Goal: Check status: Check status

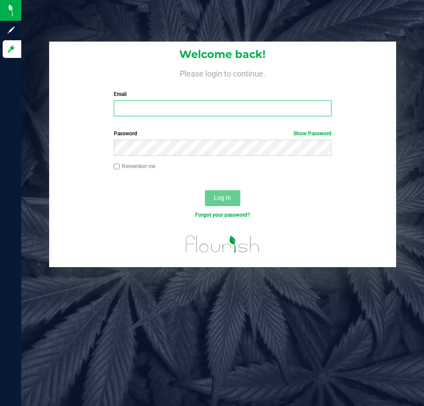
click at [153, 114] on input "Email" at bounding box center [223, 108] width 218 height 16
type input "[EMAIL_ADDRESS][DOMAIN_NAME]"
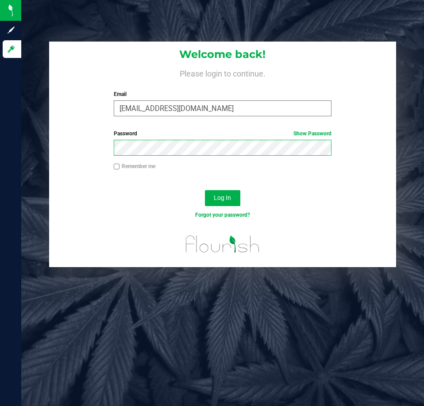
click at [205, 190] on button "Log In" at bounding box center [222, 198] width 35 height 16
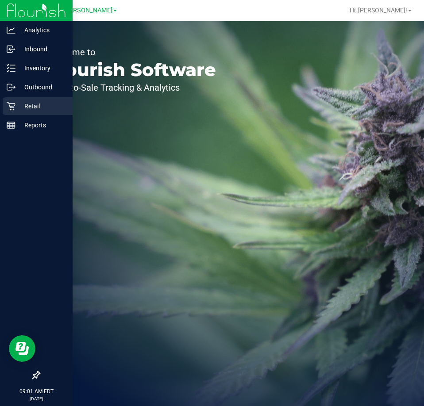
click at [19, 108] on p "Retail" at bounding box center [41, 106] width 53 height 11
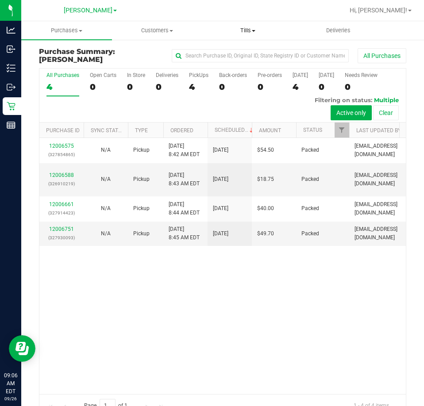
click at [248, 29] on span "Tills" at bounding box center [248, 31] width 90 height 8
click at [231, 51] on span "Manage tills" at bounding box center [233, 54] width 60 height 8
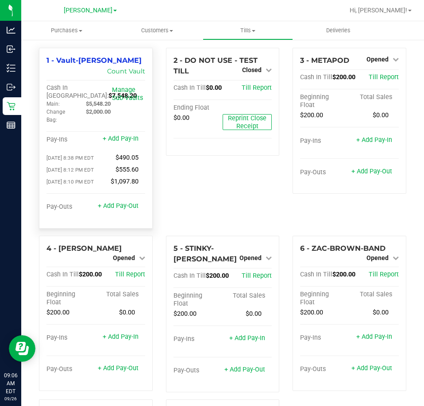
drag, startPoint x: 75, startPoint y: 96, endPoint x: 48, endPoint y: 99, distance: 27.5
click at [48, 99] on div "Cash In Vault: $7,548.20" at bounding box center [78, 92] width 65 height 16
click at [80, 94] on div "Cash In Vault: $7,548.20" at bounding box center [78, 92] width 65 height 16
drag, startPoint x: 79, startPoint y: 97, endPoint x: 45, endPoint y: 97, distance: 34.5
click at [45, 97] on div "1 - Vault-[PERSON_NAME] Count Vault Cash In Vault: $7,548.20 Main: $5,548.20 Ch…" at bounding box center [96, 138] width 114 height 181
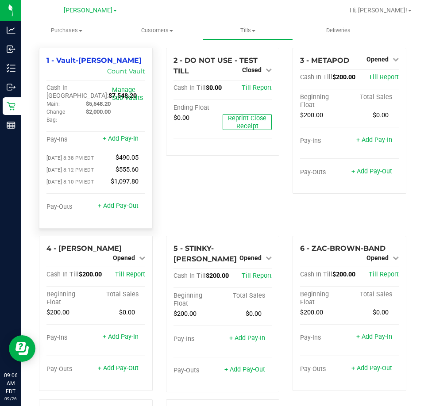
copy span "$7,548.20"
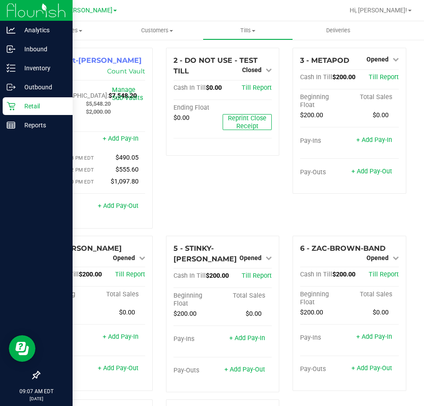
click at [18, 107] on p "Retail" at bounding box center [41, 106] width 53 height 11
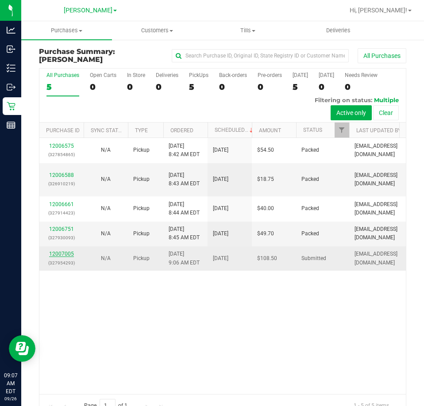
click at [65, 251] on link "12007005" at bounding box center [61, 254] width 25 height 6
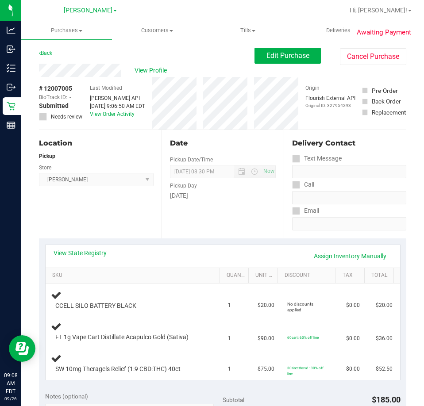
scroll to position [133, 0]
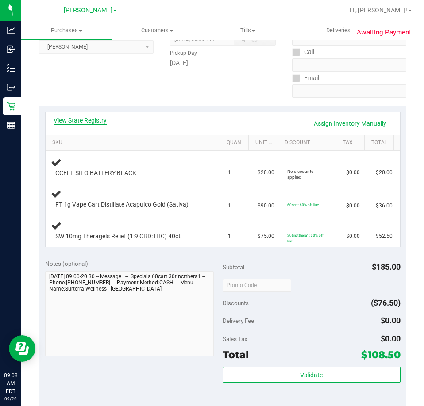
click at [95, 120] on link "View State Registry" at bounding box center [80, 120] width 53 height 9
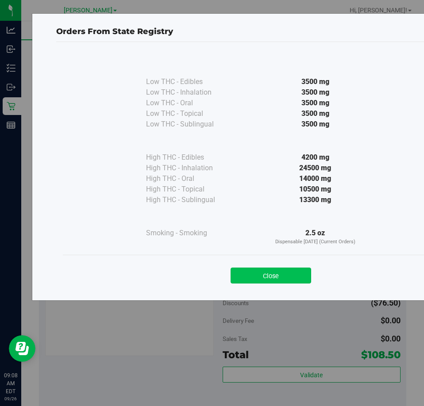
click at [283, 273] on button "Close" at bounding box center [271, 276] width 81 height 16
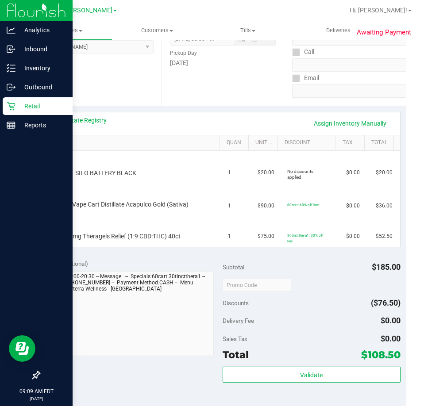
click at [2, 107] on link "Retail" at bounding box center [36, 106] width 73 height 19
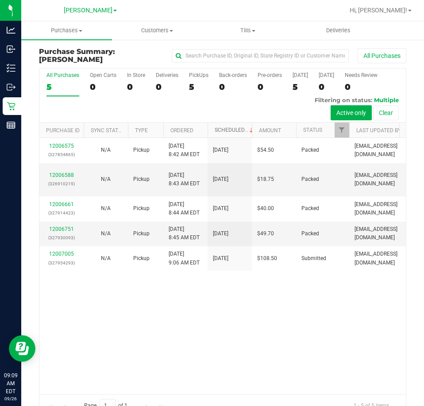
click at [237, 130] on link "Scheduled" at bounding box center [235, 130] width 40 height 6
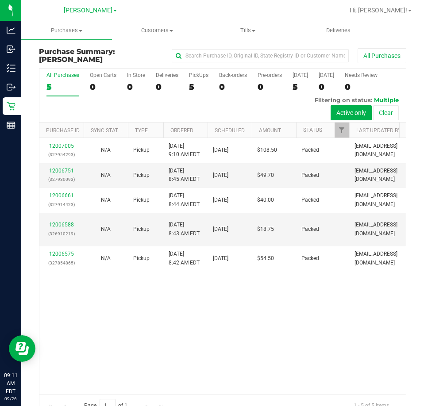
click at [346, 310] on div "12007005 (327954293) N/A Pickup [DATE] 9:10 AM EDT 9/26/2025 $108.50 Packed [EM…" at bounding box center [222, 266] width 366 height 256
